Goal: Information Seeking & Learning: Learn about a topic

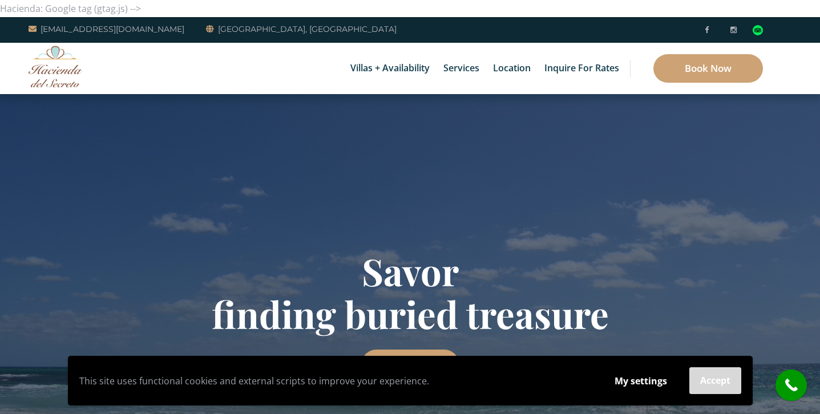
click at [700, 381] on button "Accept" at bounding box center [715, 381] width 52 height 27
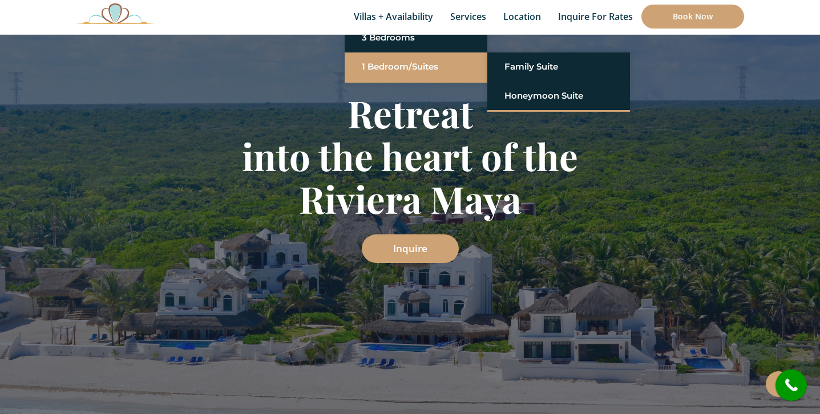
scroll to position [162, 0]
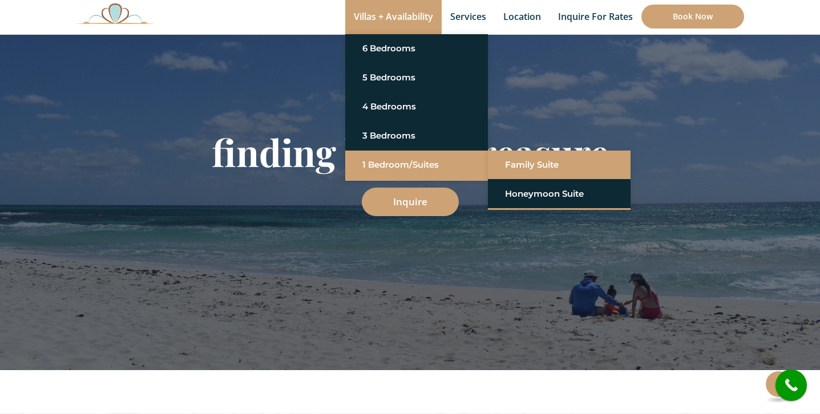
click at [583, 163] on link "Family Suite" at bounding box center [559, 165] width 108 height 21
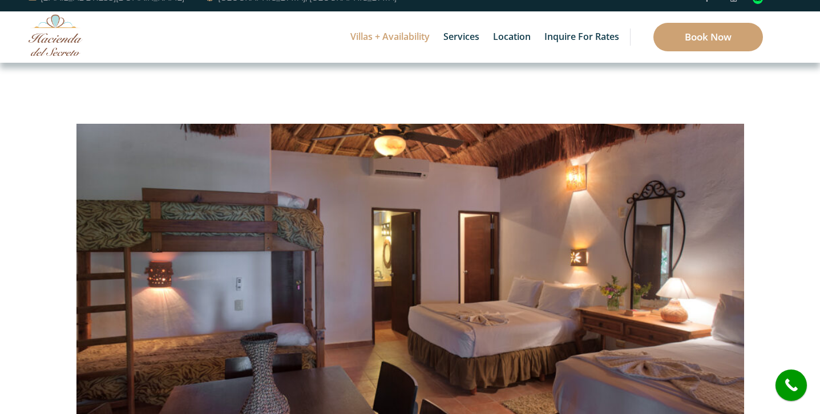
scroll to position [19, 0]
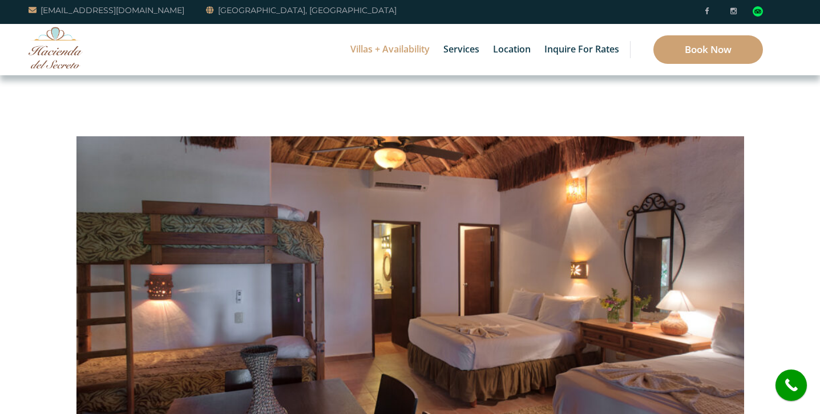
click at [382, 54] on link "6 Bedrooms" at bounding box center [416, 48] width 108 height 21
click at [386, 46] on link "6 Bedrooms" at bounding box center [416, 48] width 108 height 21
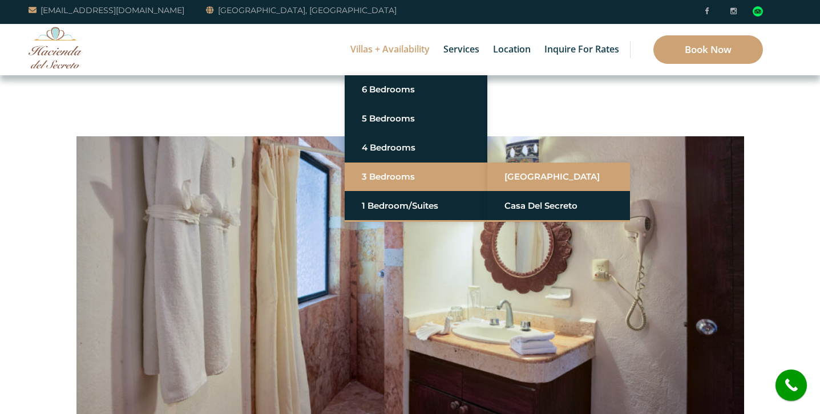
click at [513, 173] on link "[GEOGRAPHIC_DATA]" at bounding box center [558, 177] width 108 height 21
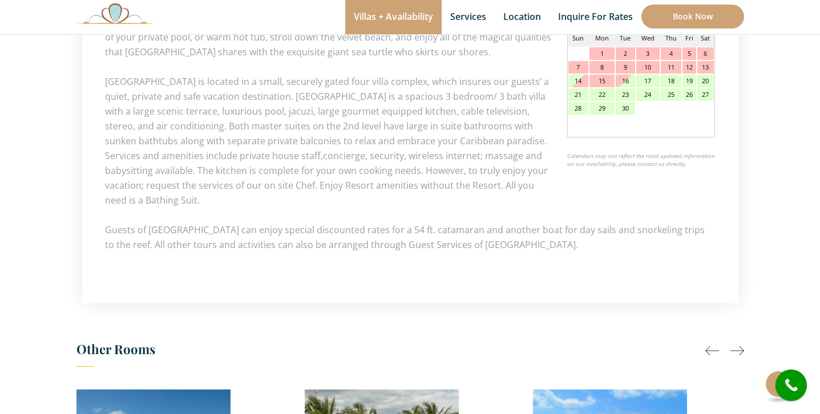
scroll to position [660, 0]
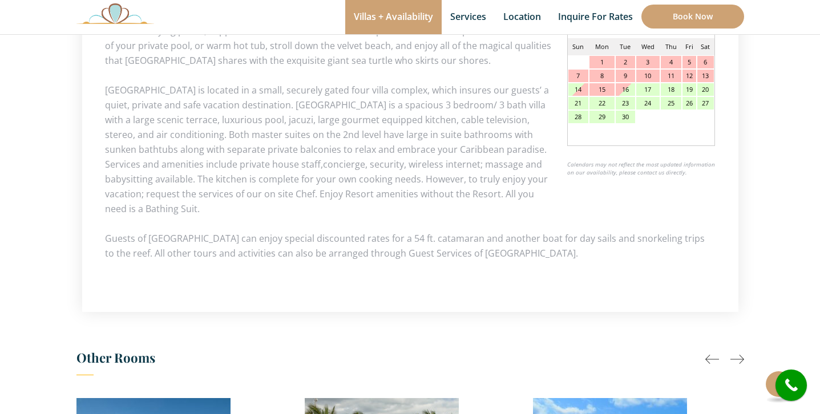
click at [733, 359] on div at bounding box center [737, 360] width 14 height 14
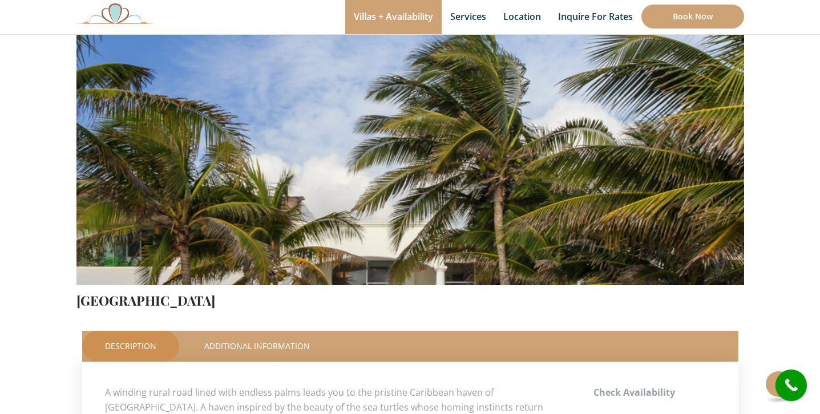
scroll to position [224, 0]
click at [280, 350] on link "Additional Information" at bounding box center [256, 346] width 151 height 31
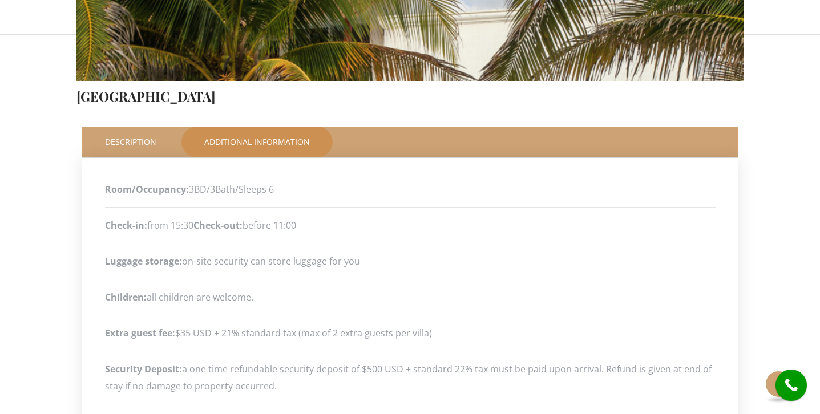
scroll to position [333, 0]
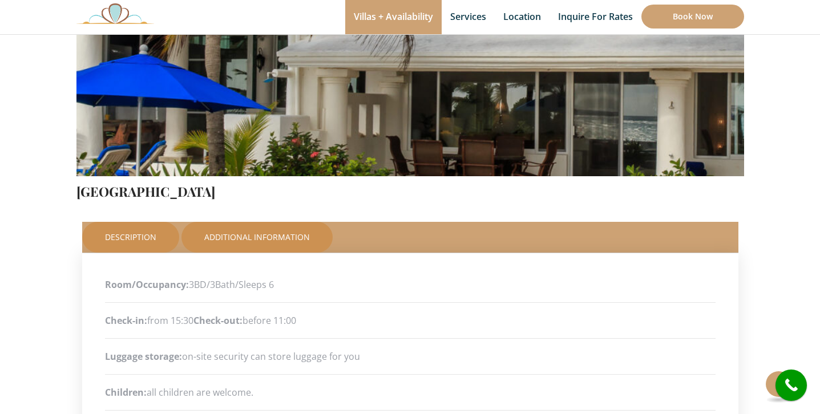
click at [123, 238] on link "Description" at bounding box center [130, 237] width 97 height 31
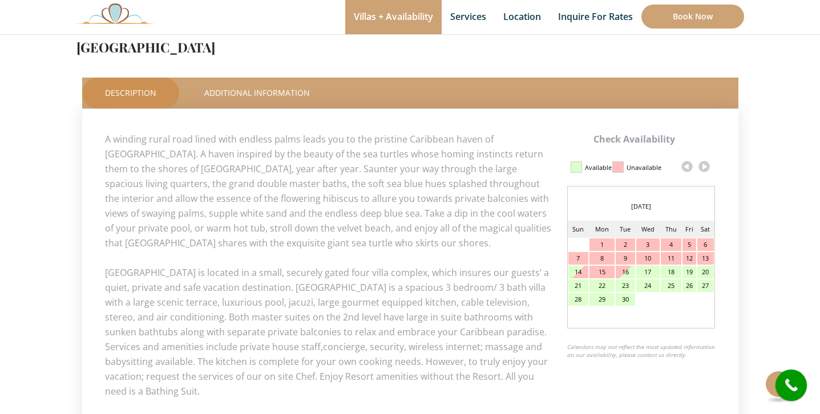
scroll to position [478, 0]
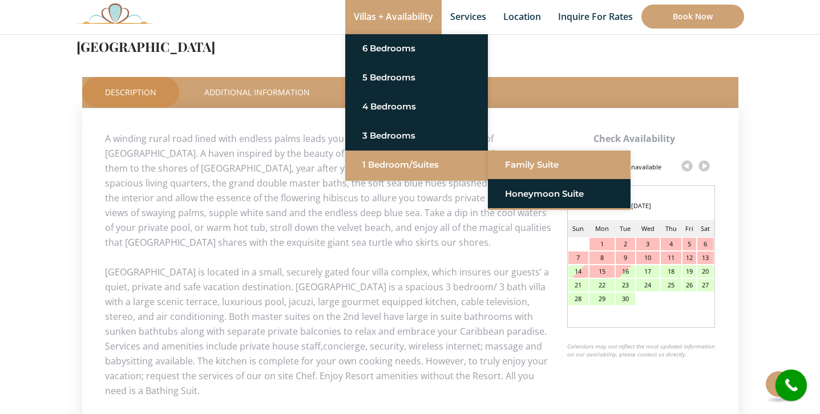
click at [571, 161] on link "Family Suite" at bounding box center [559, 165] width 108 height 21
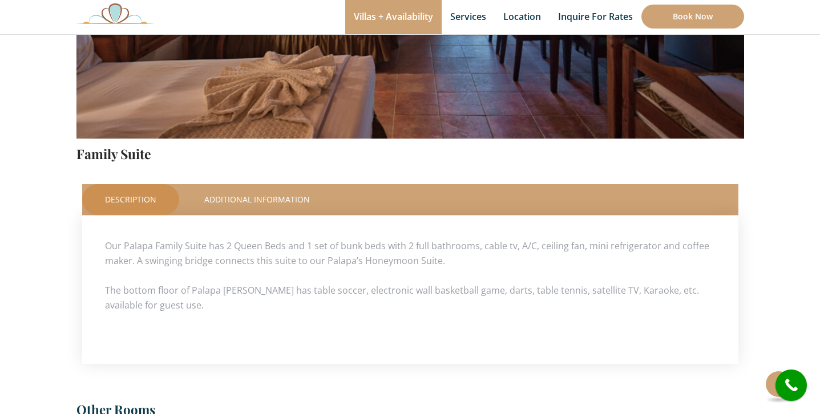
scroll to position [369, 0]
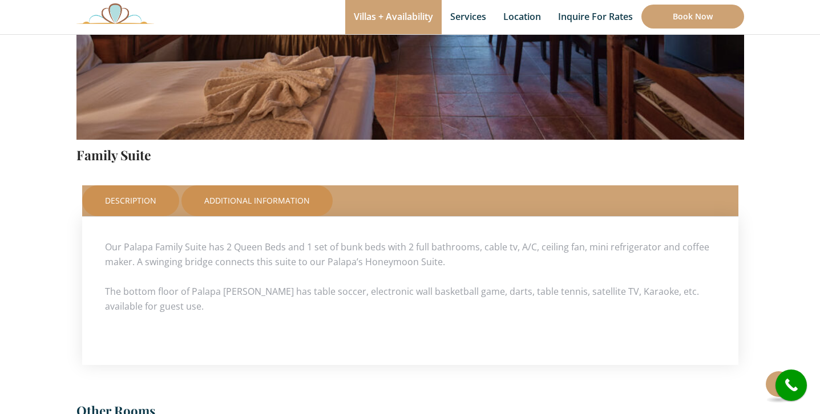
click at [278, 196] on link "Additional Information" at bounding box center [256, 200] width 151 height 31
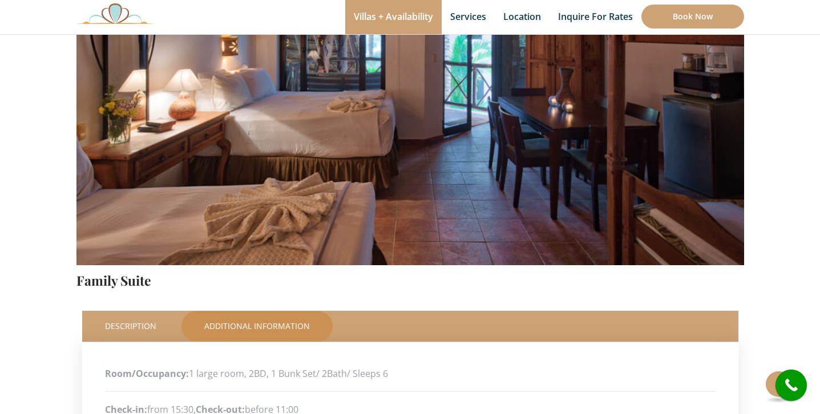
scroll to position [211, 0]
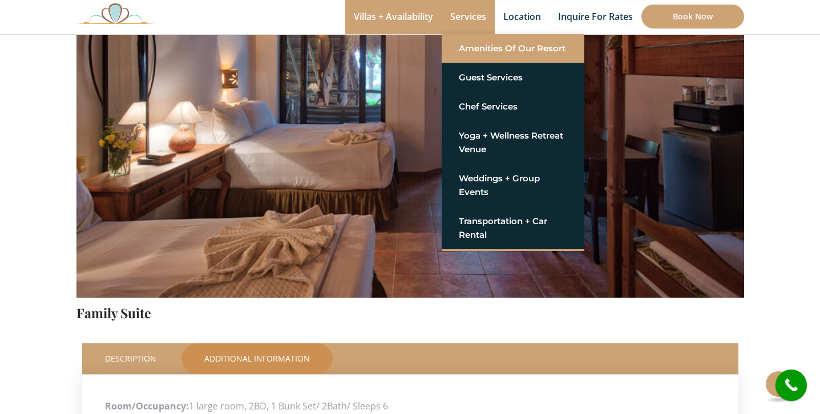
click at [485, 54] on link "Amenities of Our Resort" at bounding box center [513, 48] width 108 height 21
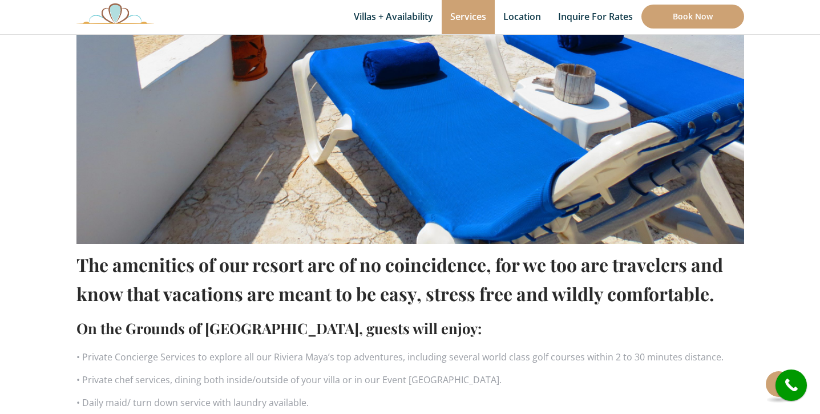
scroll to position [542, 0]
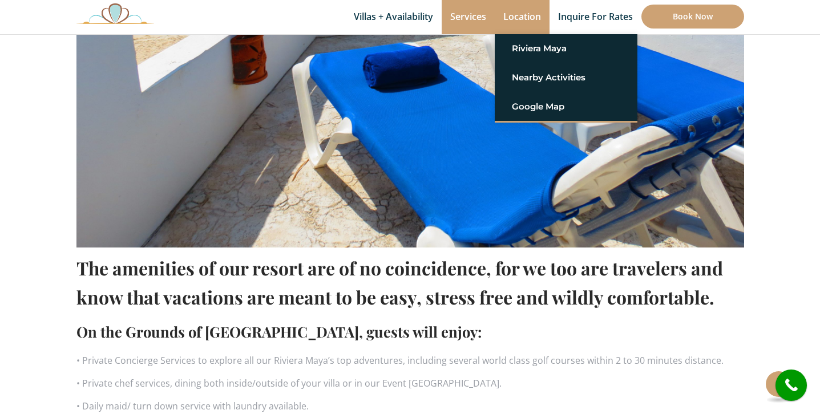
click at [519, 9] on link "Location" at bounding box center [522, 17] width 55 height 34
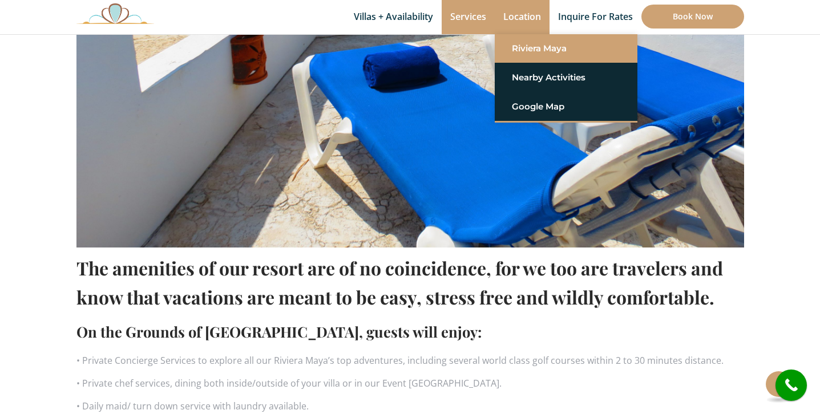
click at [540, 45] on link "Riviera Maya" at bounding box center [566, 48] width 108 height 21
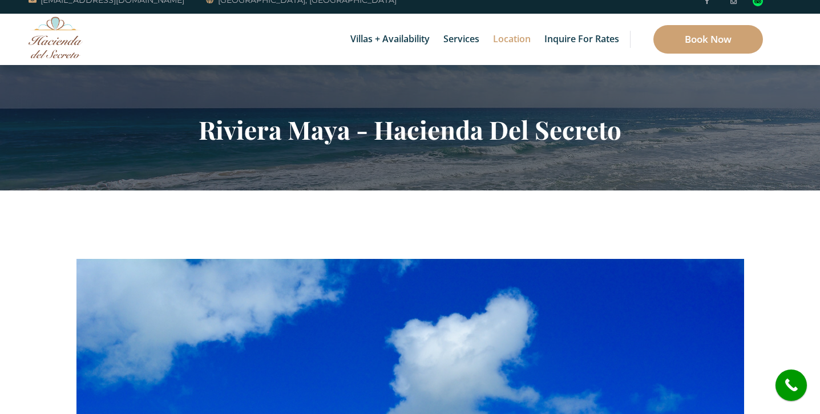
scroll to position [15, 0]
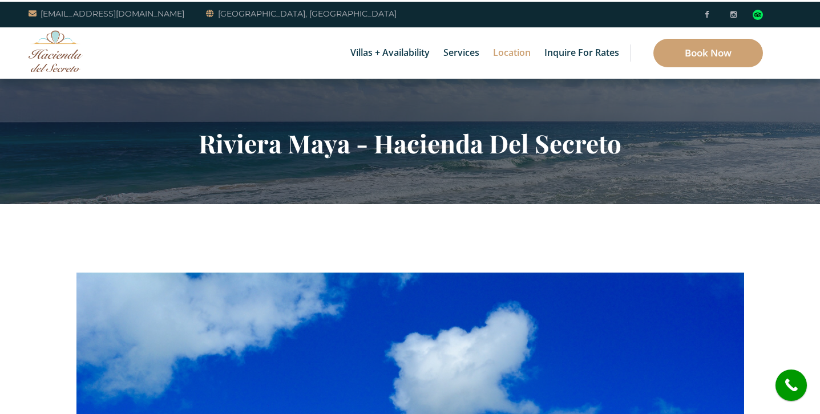
click at [398, 53] on link "6 Bedrooms" at bounding box center [416, 48] width 108 height 21
click at [394, 53] on link "6 Bedrooms" at bounding box center [416, 48] width 108 height 21
click at [394, 47] on link "6 Bedrooms" at bounding box center [416, 48] width 108 height 21
click at [570, 58] on link "Casa del Secreto" at bounding box center [559, 48] width 108 height 21
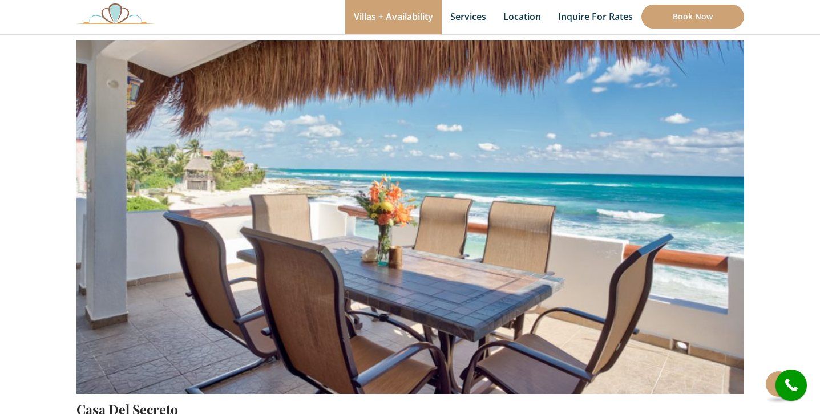
scroll to position [115, 0]
